Goal: Check status: Check status

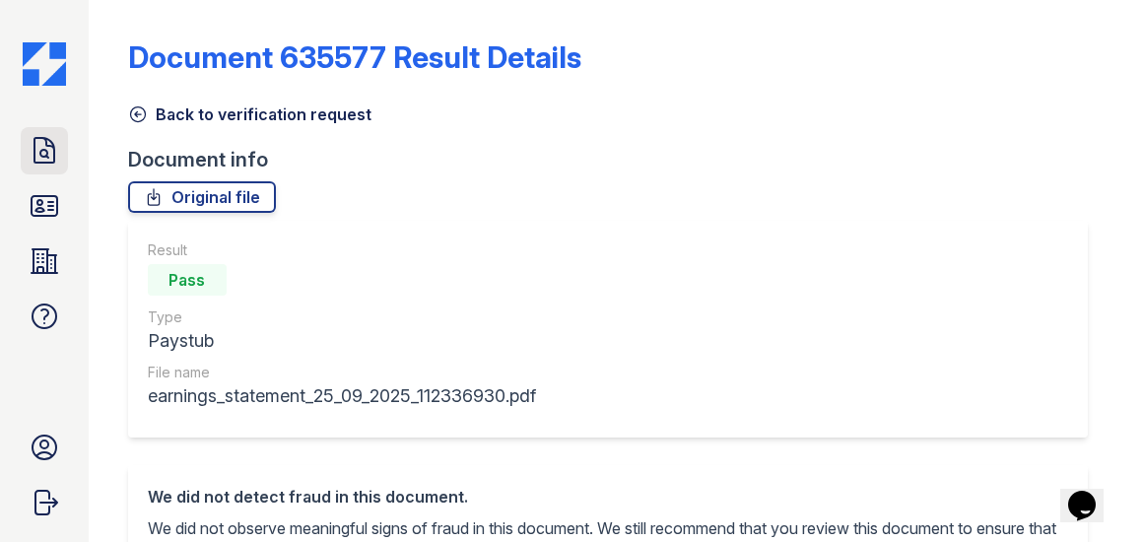
click at [43, 157] on icon at bounding box center [45, 150] width 20 height 25
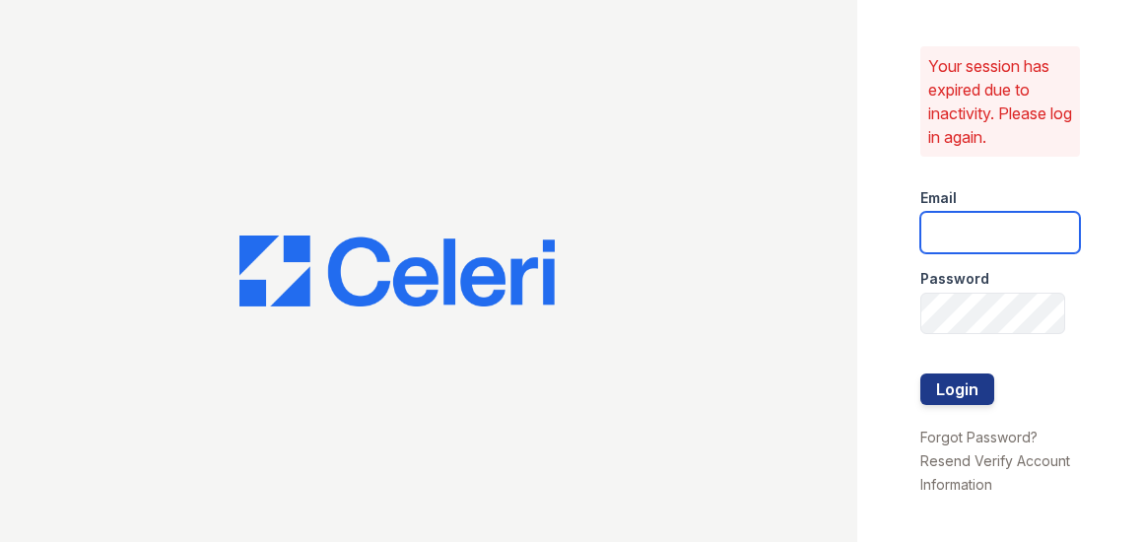
type input "ADavenport@trinity-pm.com"
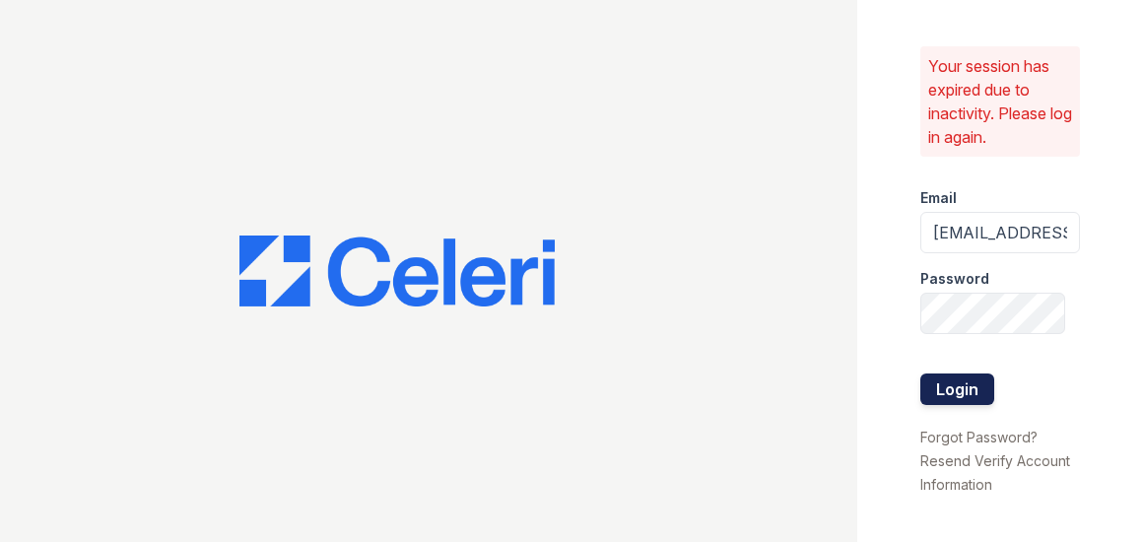
click at [976, 383] on button "Login" at bounding box center [958, 390] width 74 height 32
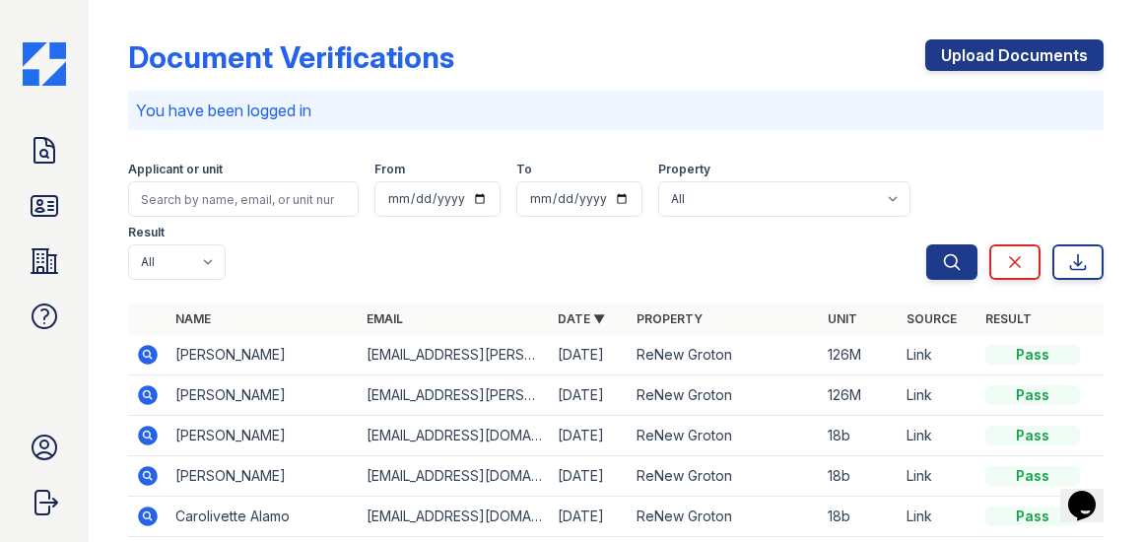
click at [144, 356] on icon at bounding box center [148, 355] width 24 height 24
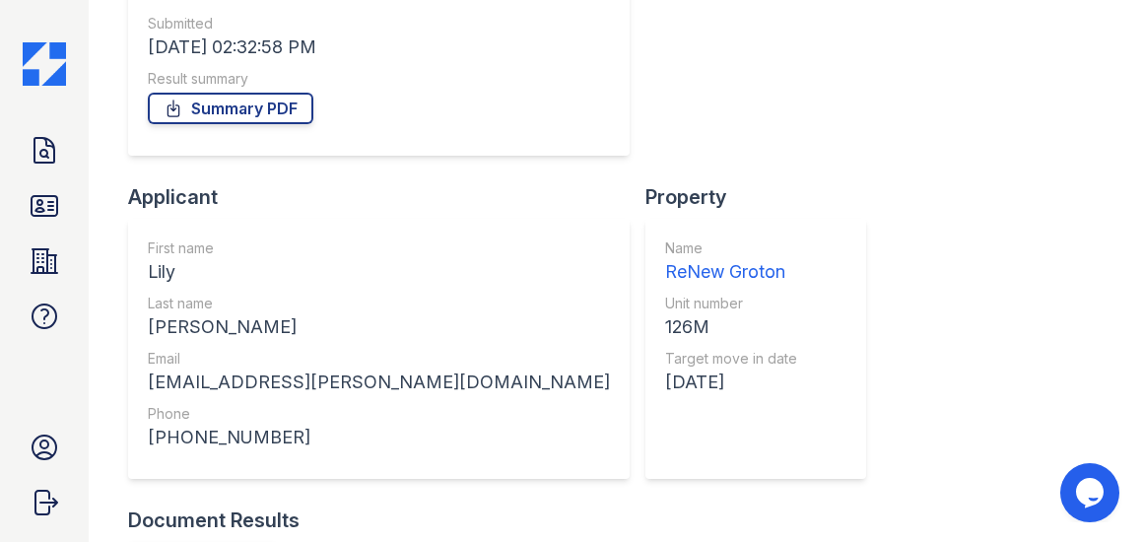
scroll to position [335, 0]
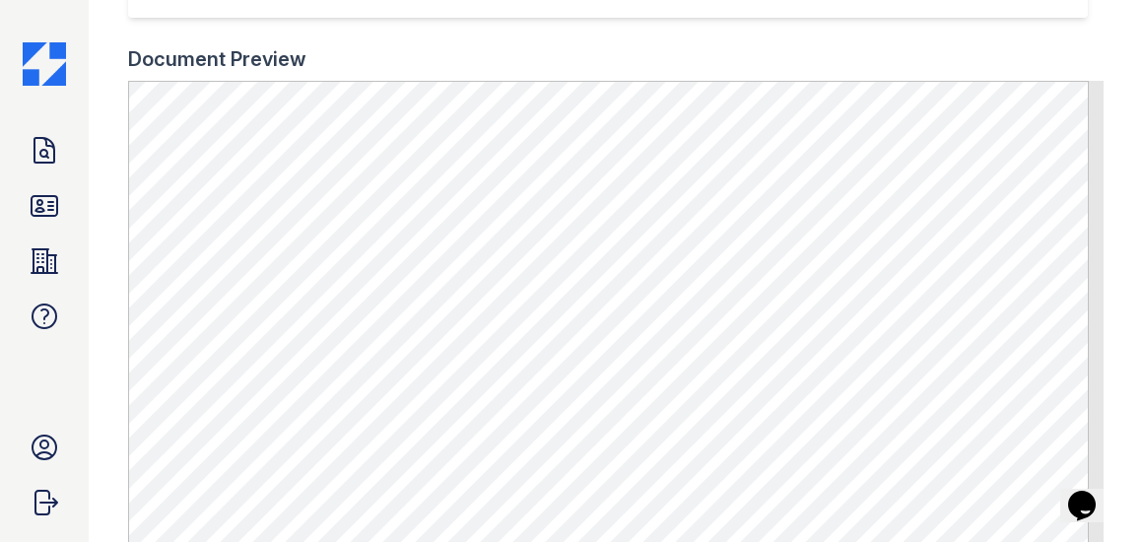
scroll to position [590, 0]
